Goal: Find specific page/section

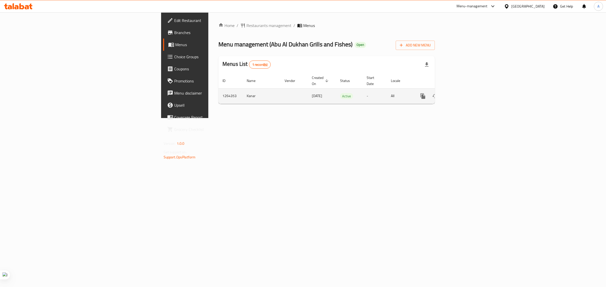
click at [462, 93] on icon "enhanced table" at bounding box center [459, 96] width 6 height 6
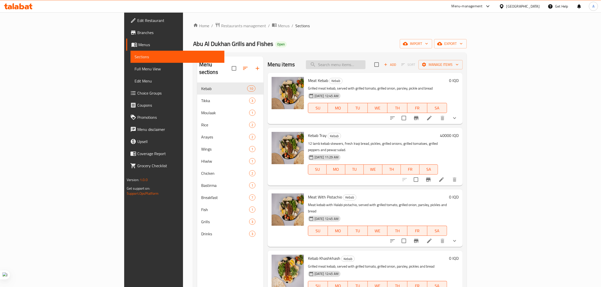
click at [365, 65] on input "search" at bounding box center [336, 64] width 60 height 9
type input "w"
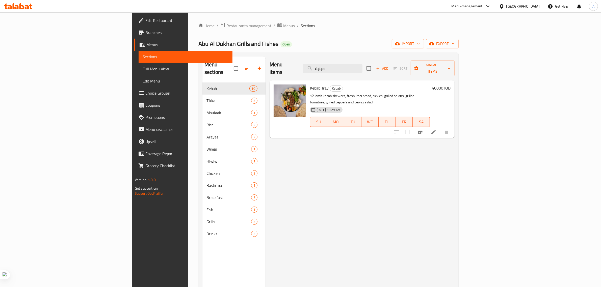
type input "صينية"
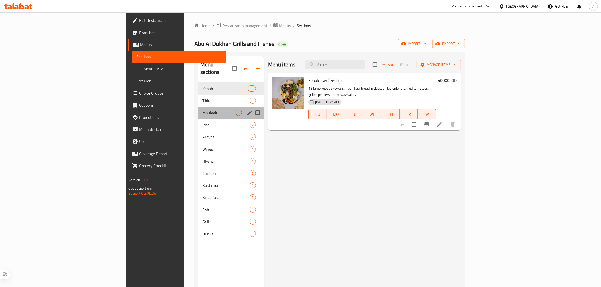
click at [198, 107] on div "Moulaak 1" at bounding box center [231, 113] width 66 height 12
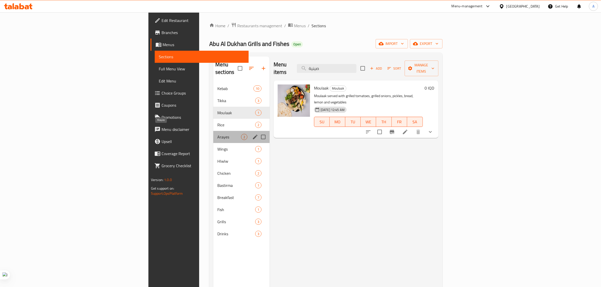
click at [217, 134] on span "Arayes" at bounding box center [229, 137] width 24 height 6
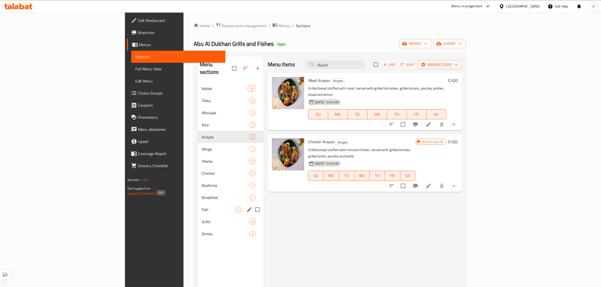
click at [202, 207] on span "Fish" at bounding box center [219, 210] width 34 height 6
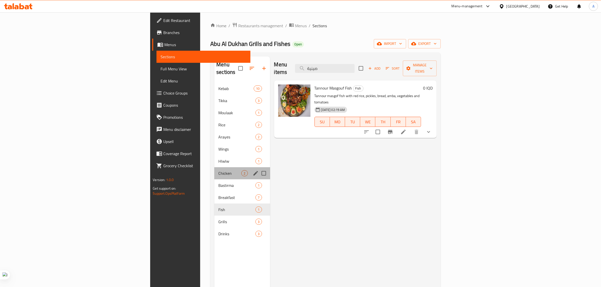
click at [214, 167] on div "Chicken 2" at bounding box center [242, 173] width 56 height 12
